Goal: Contribute content: Add original content to the website for others to see

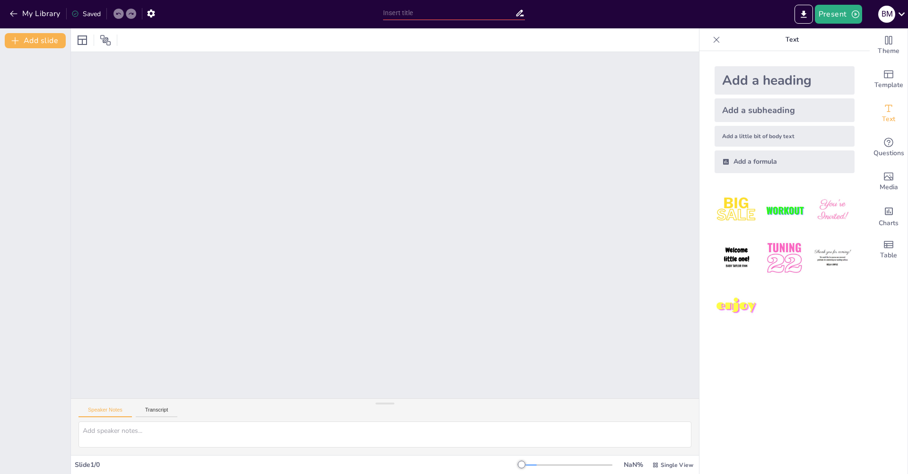
drag, startPoint x: 900, startPoint y: 219, endPoint x: 907, endPoint y: 195, distance: 25.3
click at [488, 245] on div at bounding box center [385, 225] width 628 height 346
click at [830, 14] on button "Present" at bounding box center [838, 14] width 47 height 19
click at [845, 35] on ya-tr-span "Предварительный просмотр презентации" at bounding box center [886, 34] width 126 height 9
click at [36, 45] on button "ADD_SLIDE" at bounding box center [35, 43] width 61 height 21
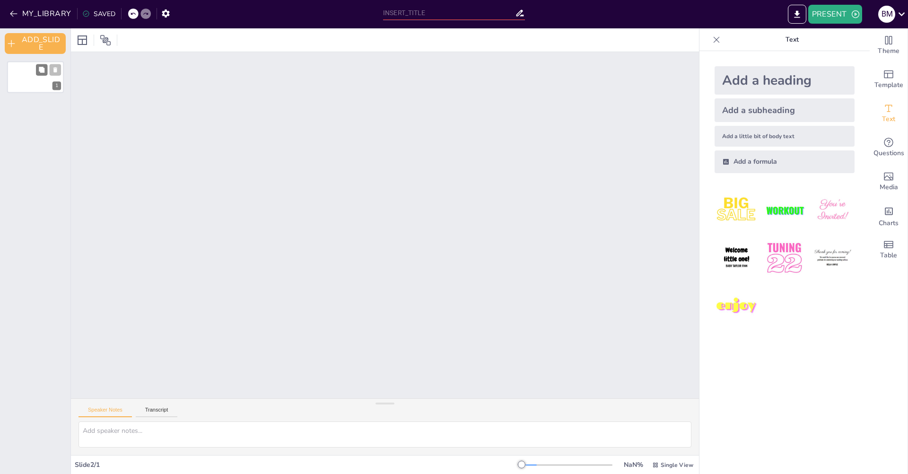
click at [41, 87] on div "1" at bounding box center [35, 77] width 57 height 32
